Goal: Task Accomplishment & Management: Use online tool/utility

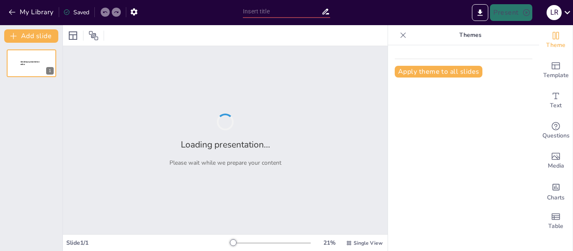
type input "La Evolución [PERSON_NAME]: Perspectivas Históricas y Sociales"
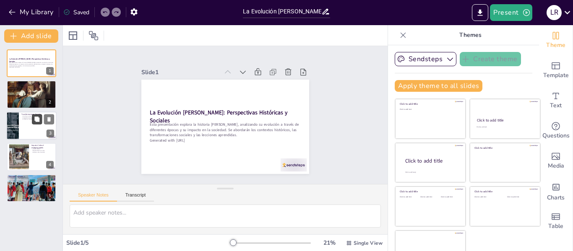
click at [37, 122] on button at bounding box center [37, 119] width 10 height 10
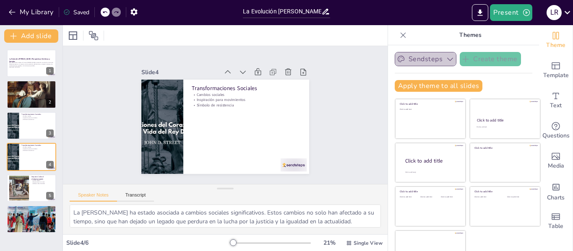
click at [446, 58] on icon "button" at bounding box center [450, 59] width 8 height 8
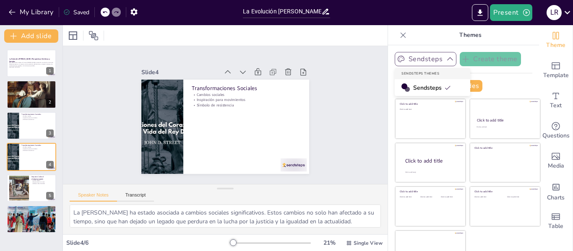
click at [318, 82] on div "Slide 1 La Evolución [PERSON_NAME]: Perspectivas Históricas y Sociales Esta pre…" at bounding box center [225, 115] width 244 height 195
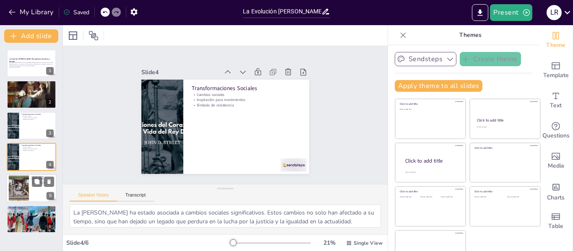
click at [24, 193] on div at bounding box center [19, 188] width 32 height 26
type textarea "La huella cultural que ha dejado Rey Divid es innegable. Su historia ha inspira…"
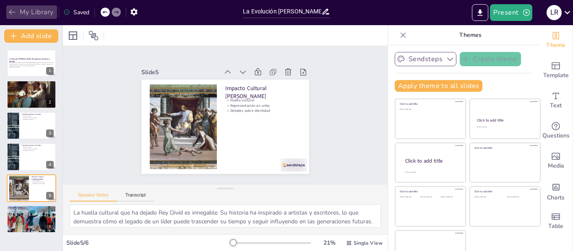
click at [13, 10] on icon "button" at bounding box center [12, 12] width 8 height 8
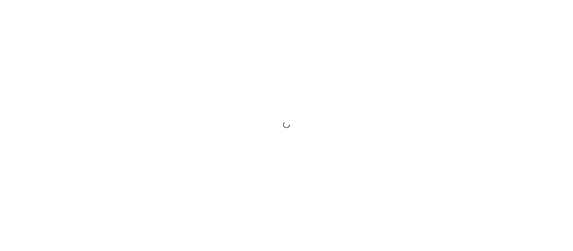
drag, startPoint x: 0, startPoint y: 0, endPoint x: 553, endPoint y: 15, distance: 553.0
click at [553, 15] on div at bounding box center [286, 125] width 573 height 251
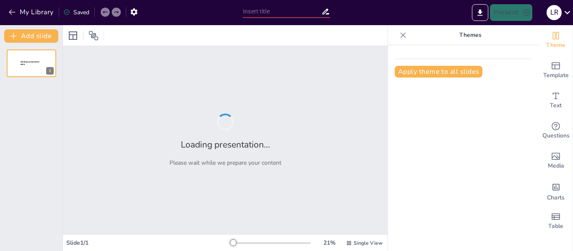
type input "La Evolución [PERSON_NAME]: Perspectivas Históricas y Sociales"
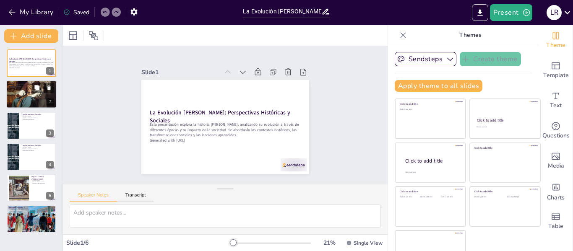
click at [34, 96] on div at bounding box center [31, 94] width 50 height 63
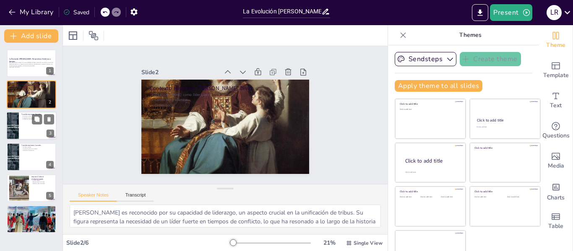
click at [29, 124] on div at bounding box center [31, 126] width 50 height 29
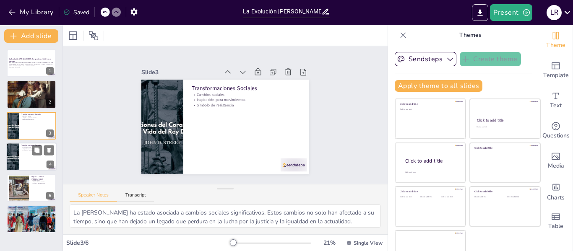
click at [31, 152] on div at bounding box center [31, 157] width 50 height 29
click at [194, 53] on icon at bounding box center [189, 48] width 9 height 9
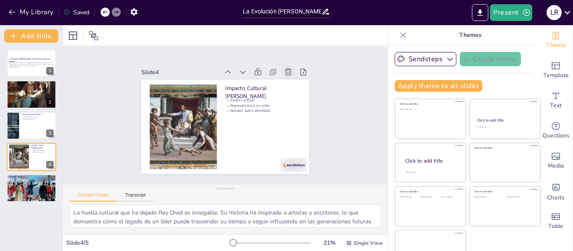
click at [277, 60] on icon at bounding box center [271, 54] width 10 height 10
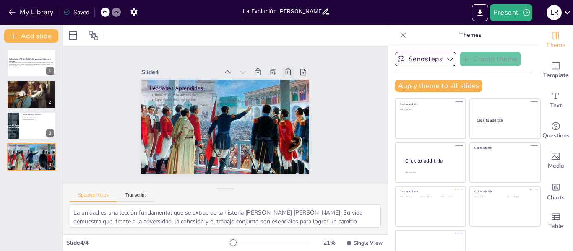
click at [217, 46] on icon at bounding box center [211, 40] width 11 height 11
click at [0, 0] on icon at bounding box center [0, 0] width 0 height 0
type textarea "[PERSON_NAME] es reconocido por su capacidad de liderazgo, un aspecto crucial e…"
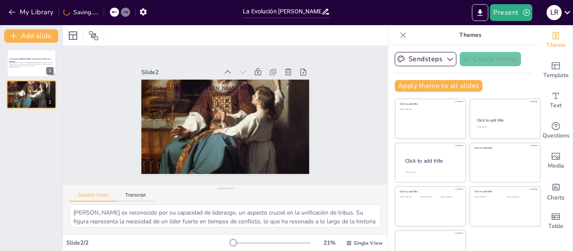
click at [280, 156] on icon at bounding box center [285, 161] width 10 height 10
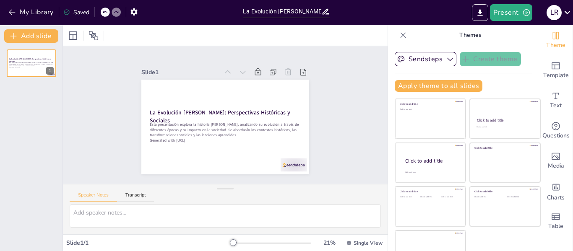
click at [193, 52] on icon at bounding box center [189, 47] width 8 height 7
click at [174, 66] on icon at bounding box center [170, 63] width 8 height 8
click at [399, 37] on icon at bounding box center [403, 35] width 8 height 8
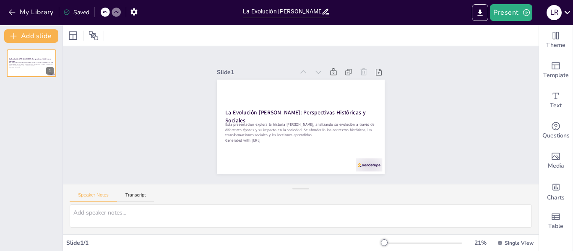
click at [363, 74] on icon at bounding box center [367, 78] width 9 height 9
